Goal: Task Accomplishment & Management: Use online tool/utility

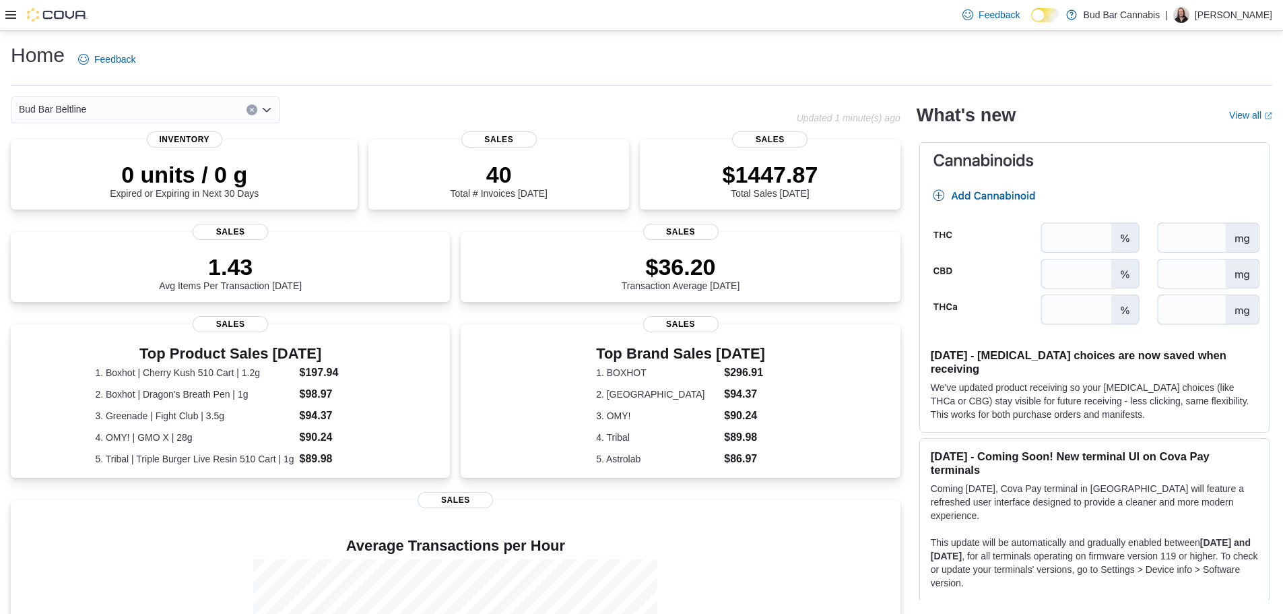
click at [11, 18] on icon at bounding box center [10, 14] width 11 height 11
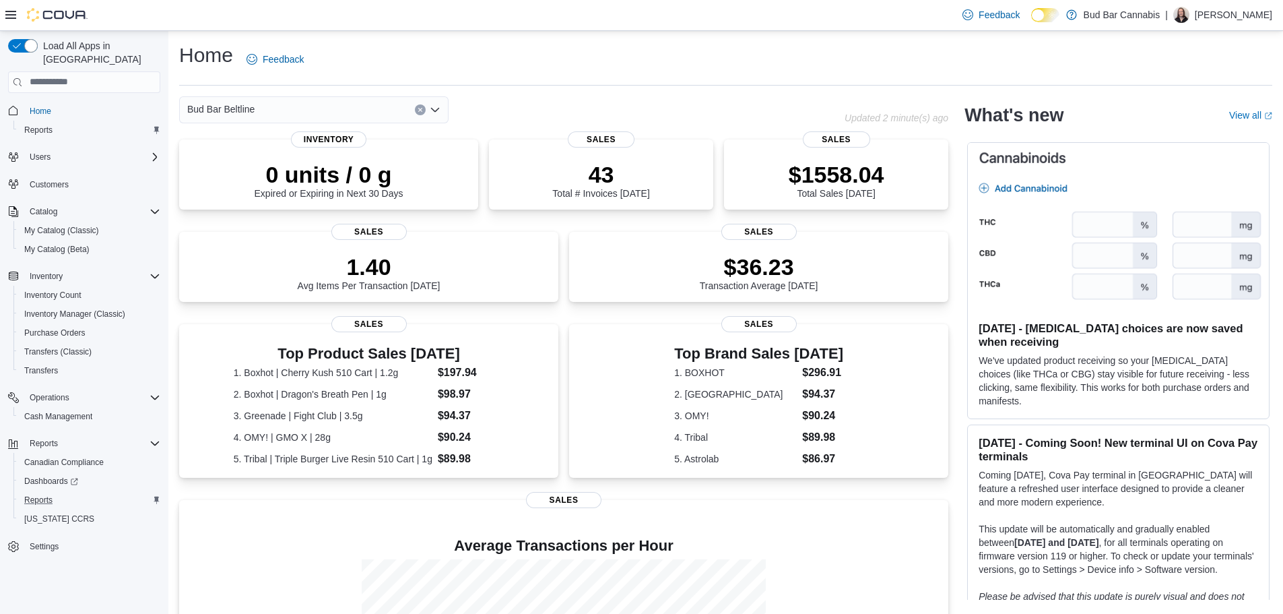
click at [63, 492] on div "Reports" at bounding box center [89, 500] width 141 height 16
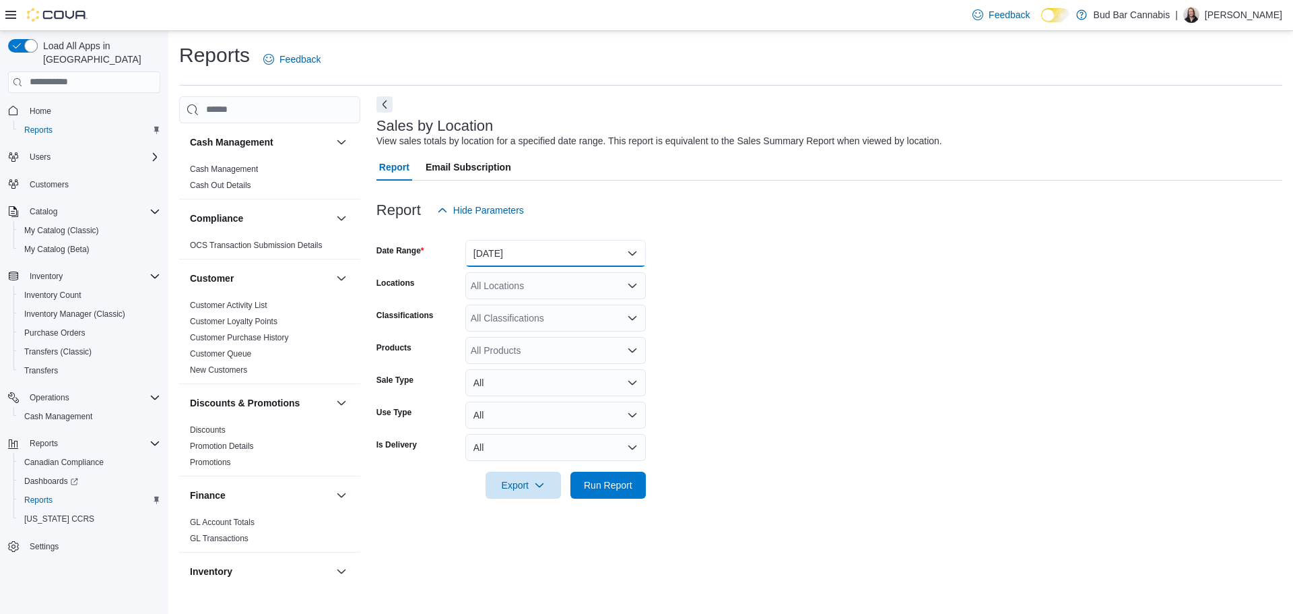
drag, startPoint x: 530, startPoint y: 246, endPoint x: 529, endPoint y: 259, distance: 12.8
click at [529, 246] on button "Yesterday" at bounding box center [555, 253] width 181 height 27
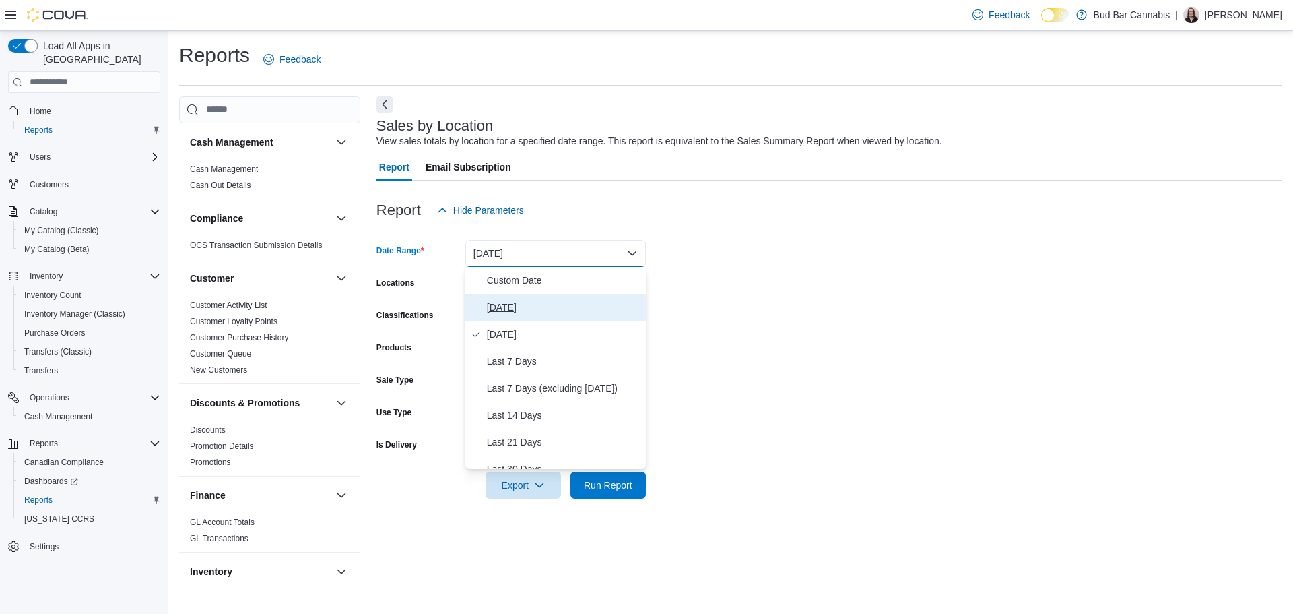
click at [525, 300] on span "Today" at bounding box center [564, 307] width 154 height 16
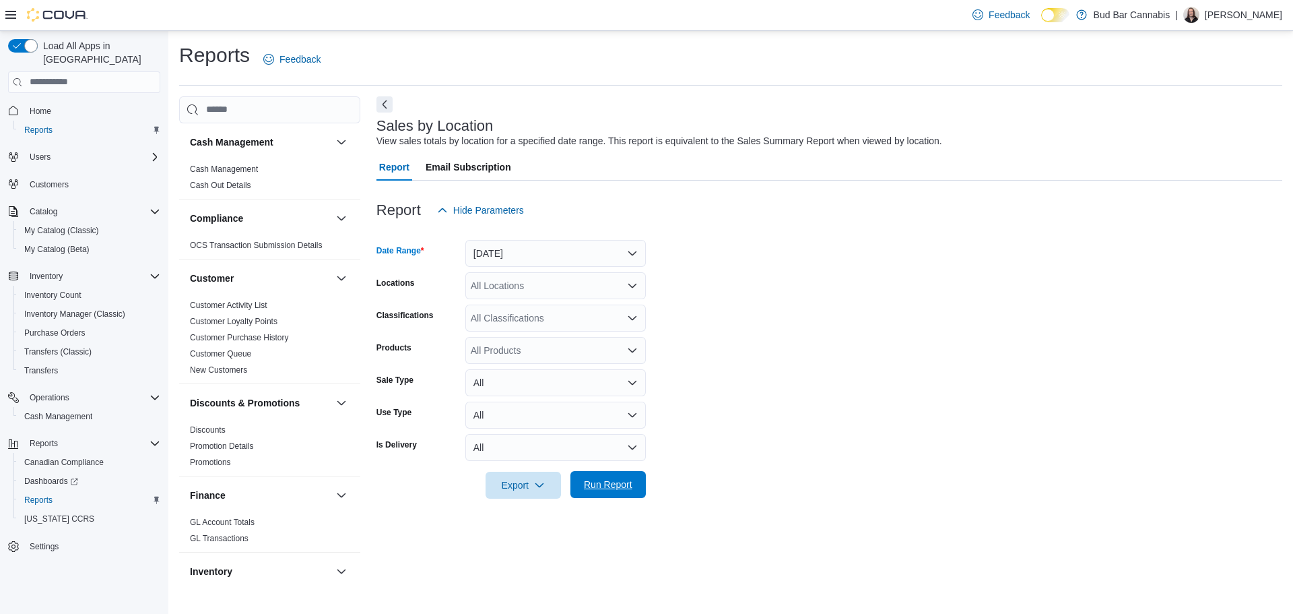
click at [610, 479] on span "Run Report" at bounding box center [608, 484] width 49 height 13
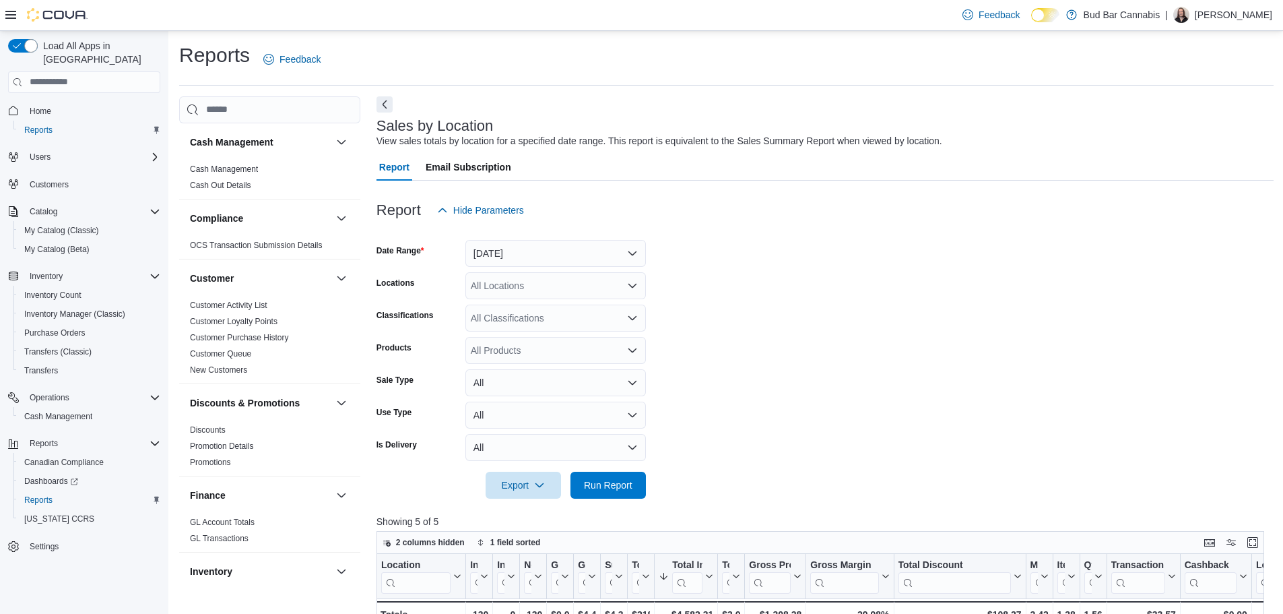
click at [1083, 393] on form "Date Range Today Locations All Locations Classifications All Classifications Pr…" at bounding box center [825, 361] width 897 height 275
drag, startPoint x: 587, startPoint y: 484, endPoint x: 664, endPoint y: 191, distance: 303.1
click at [588, 484] on span "Run Report" at bounding box center [608, 484] width 49 height 13
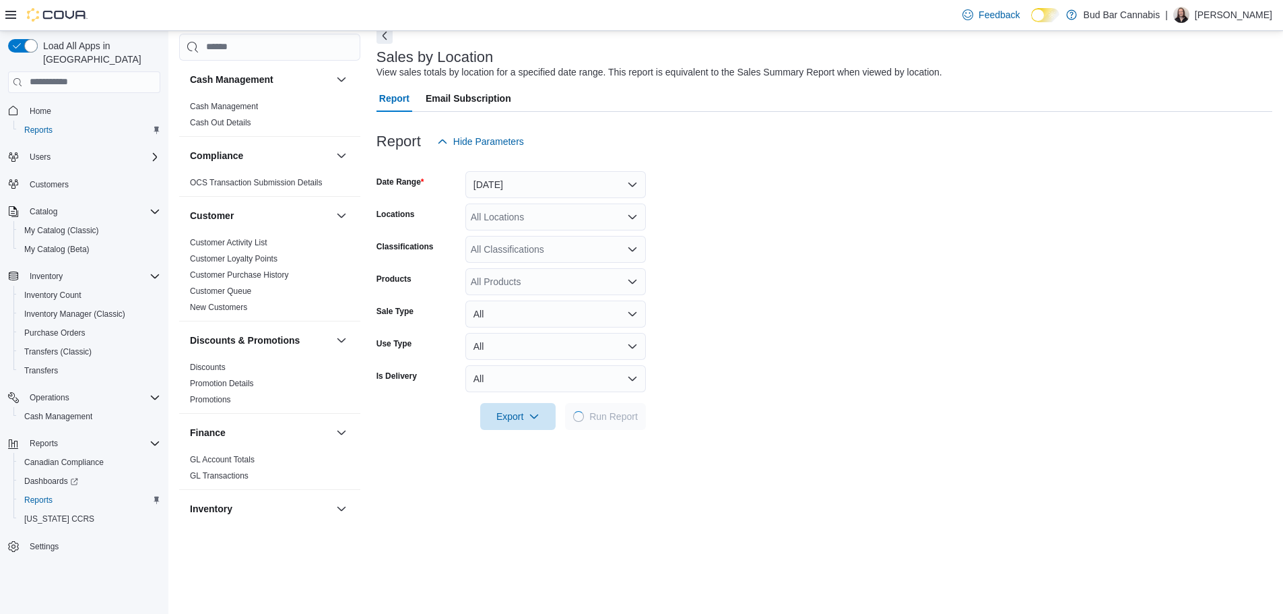
scroll to position [135, 0]
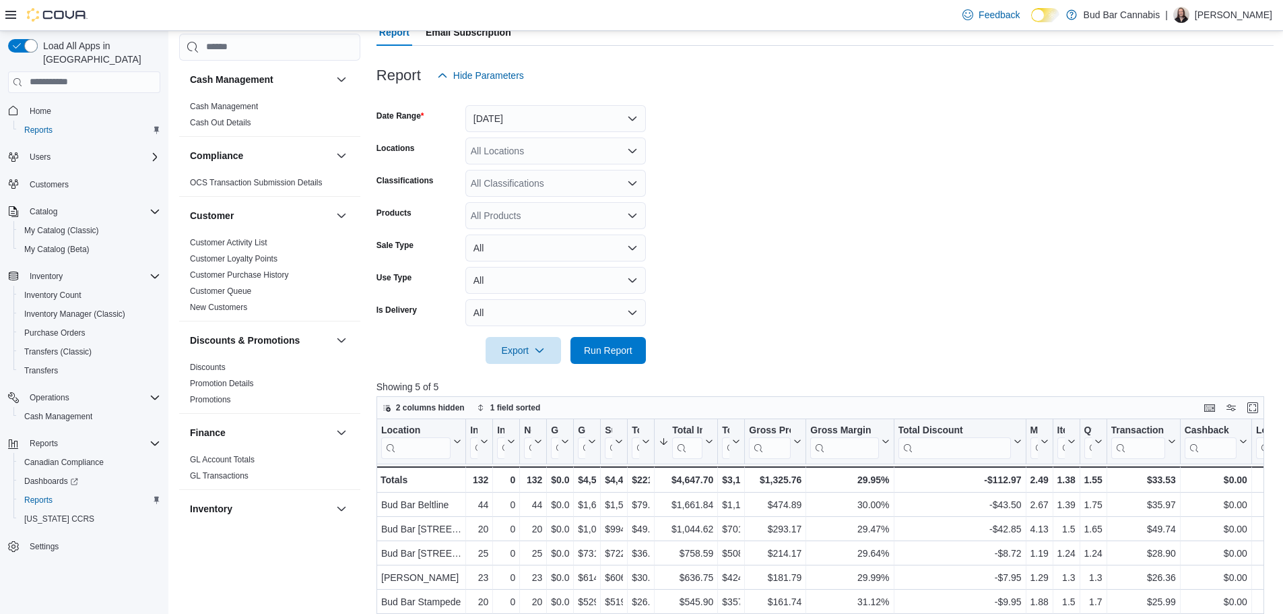
click at [1225, 223] on form "Date Range Today Locations All Locations Classifications All Classifications Pr…" at bounding box center [825, 226] width 897 height 275
click at [150, 12] on div "Feedback Dark Mode Bud Bar Cannabis | Kelsey G" at bounding box center [641, 15] width 1283 height 31
